Goal: Register for event/course

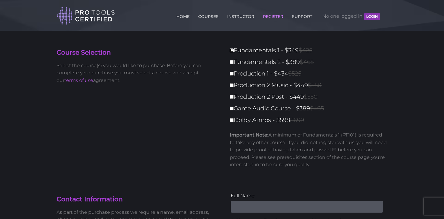
click at [231, 48] on input "Fundamentals 1 - $349 $425" at bounding box center [232, 50] width 4 height 4
checkbox input "true"
type input "349"
click at [203, 17] on link "COURSES" at bounding box center [208, 15] width 23 height 9
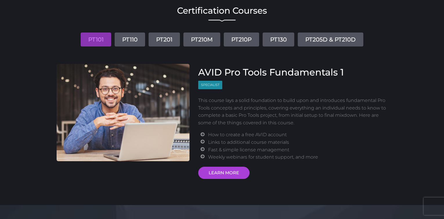
scroll to position [58, 0]
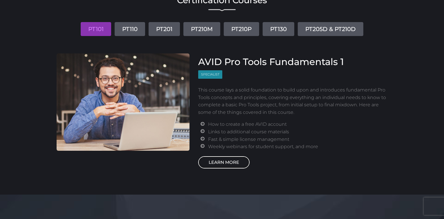
click at [227, 164] on link "LEARN MORE" at bounding box center [223, 162] width 51 height 12
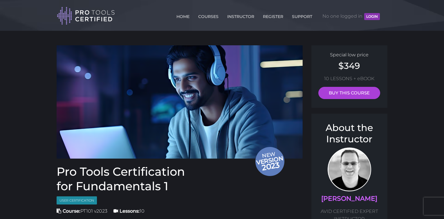
drag, startPoint x: 413, startPoint y: 203, endPoint x: 337, endPoint y: 210, distance: 77.0
